Goal: Communication & Community: Answer question/provide support

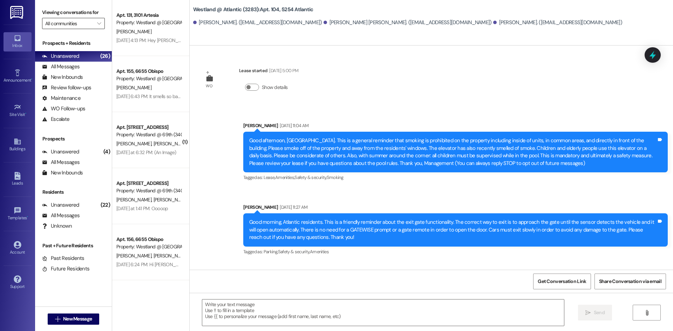
scroll to position [1520, 0]
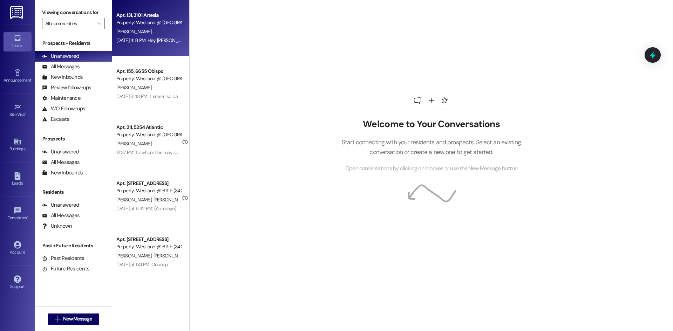
click at [167, 44] on div "Aug 16, 2025 at 4:13 PM: Hey Elnora my bathroom has flooded water is all over t…" at bounding box center [149, 40] width 66 height 9
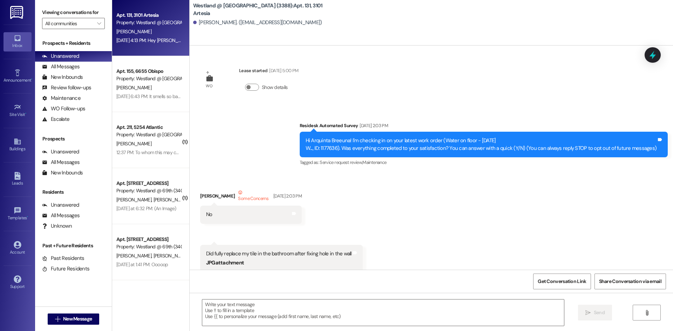
scroll to position [7504, 0]
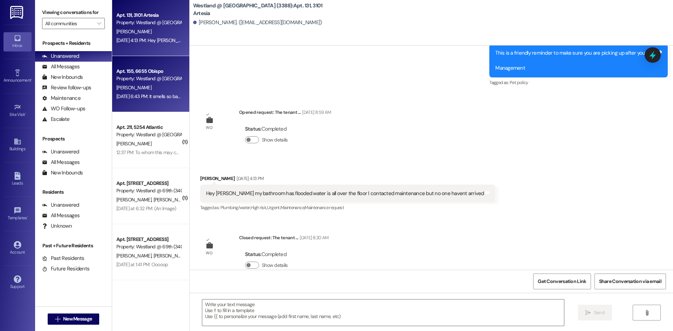
click at [160, 65] on div "Apt. 155, 6655 Obispo Property: Westland @ Artesia (3388) T. Woods Aug 15, 2025…" at bounding box center [150, 84] width 77 height 56
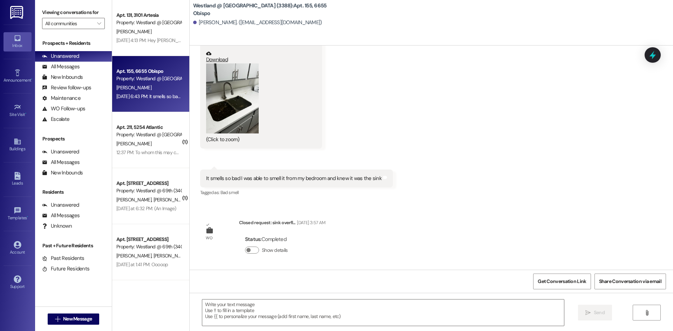
scroll to position [274, 0]
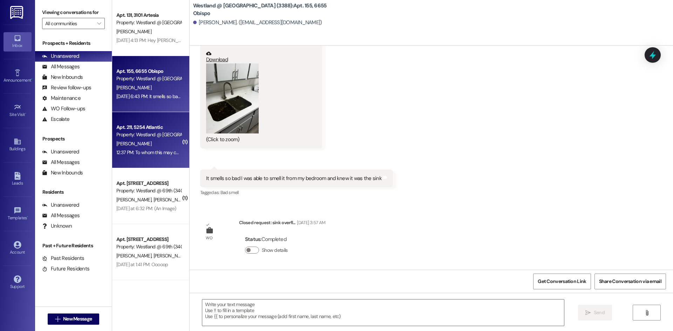
click at [160, 141] on div "A. Sturdivant" at bounding box center [149, 144] width 66 height 9
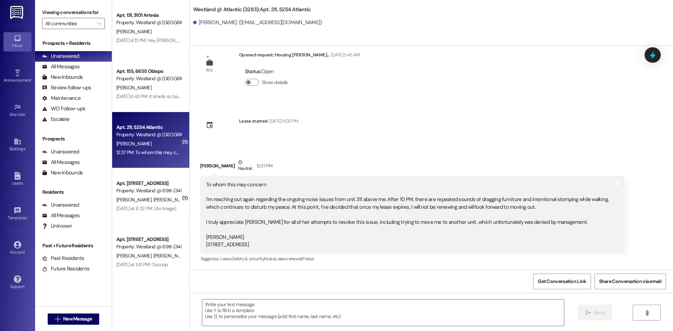
scroll to position [15, 0]
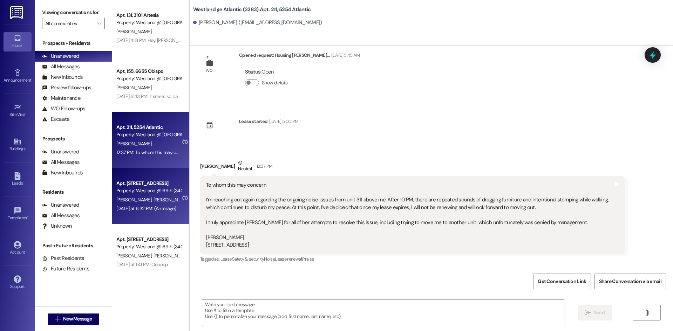
click at [154, 186] on div "Apt. [STREET_ADDRESS]" at bounding box center [148, 183] width 65 height 7
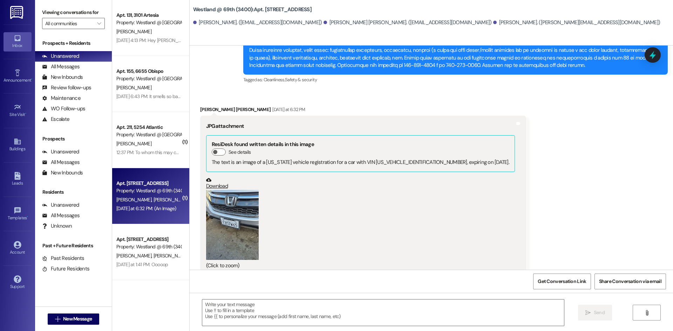
scroll to position [552, 0]
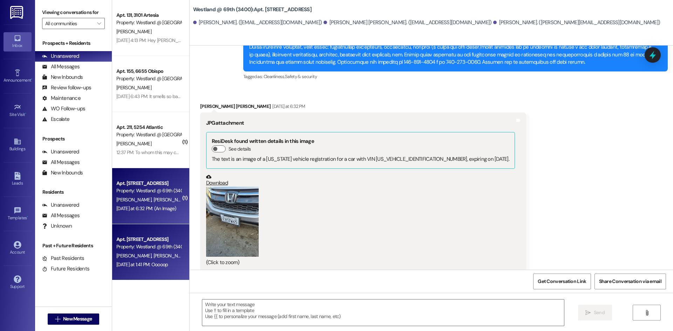
click at [156, 237] on div "Apt. [STREET_ADDRESS]" at bounding box center [148, 239] width 65 height 7
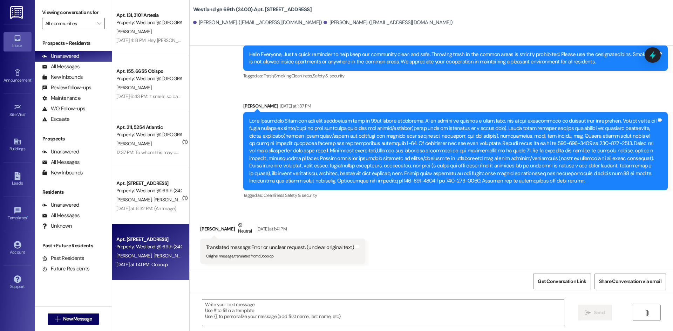
scroll to position [292, 0]
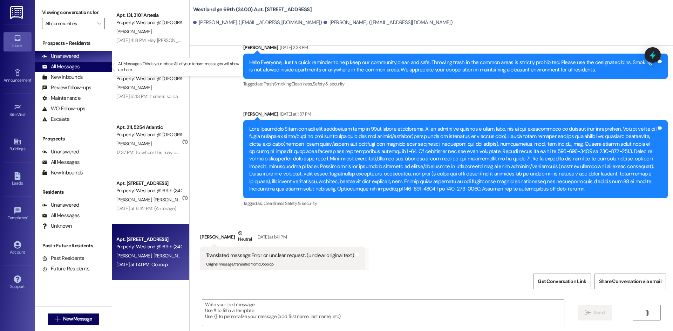
click at [87, 64] on div "All Messages (undefined)" at bounding box center [73, 67] width 77 height 11
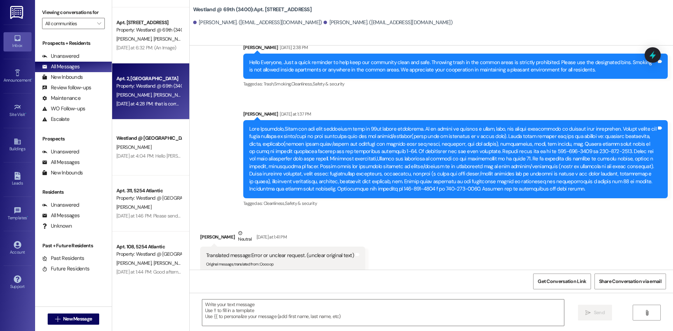
scroll to position [174, 0]
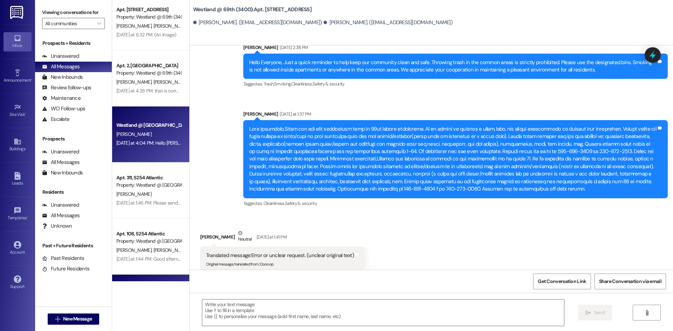
click at [146, 128] on div "Westland @ Atlantic (3283) Prospect" at bounding box center [148, 125] width 65 height 7
